Goal: Task Accomplishment & Management: Use online tool/utility

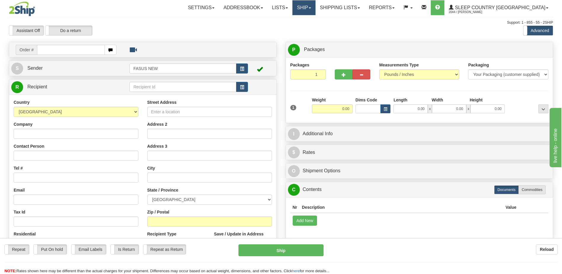
click at [315, 9] on link "Ship" at bounding box center [304, 7] width 23 height 15
drag, startPoint x: 333, startPoint y: 30, endPoint x: 366, endPoint y: 32, distance: 33.6
click at [310, 30] on span "OnHold / Order Queue" at bounding box center [289, 28] width 42 height 5
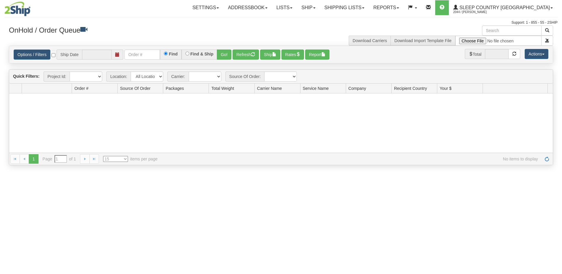
type input "[DATE]"
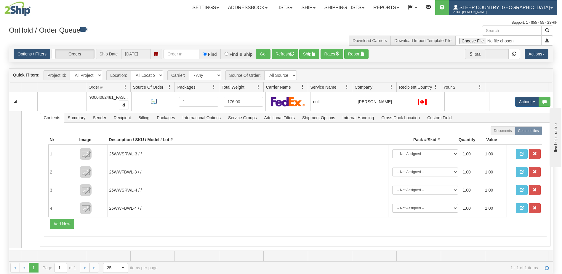
click at [516, 9] on span "Sleep Country [GEOGRAPHIC_DATA]" at bounding box center [504, 7] width 92 height 5
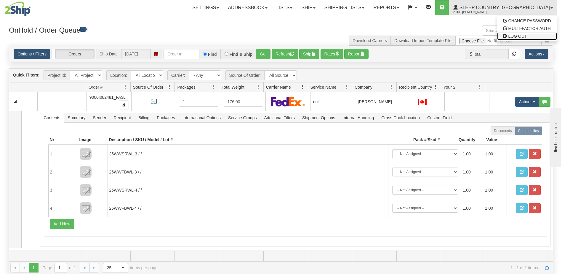
click at [528, 37] on link "LOG OUT" at bounding box center [528, 36] width 60 height 8
